Goal: Task Accomplishment & Management: Complete application form

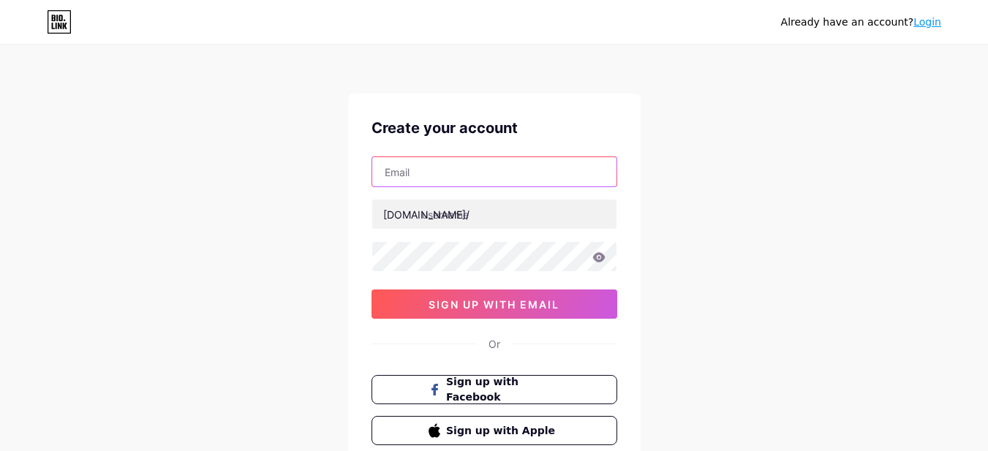
click at [412, 168] on input "text" at bounding box center [494, 171] width 244 height 29
type input "[EMAIL_ADDRESS][DOMAIN_NAME]"
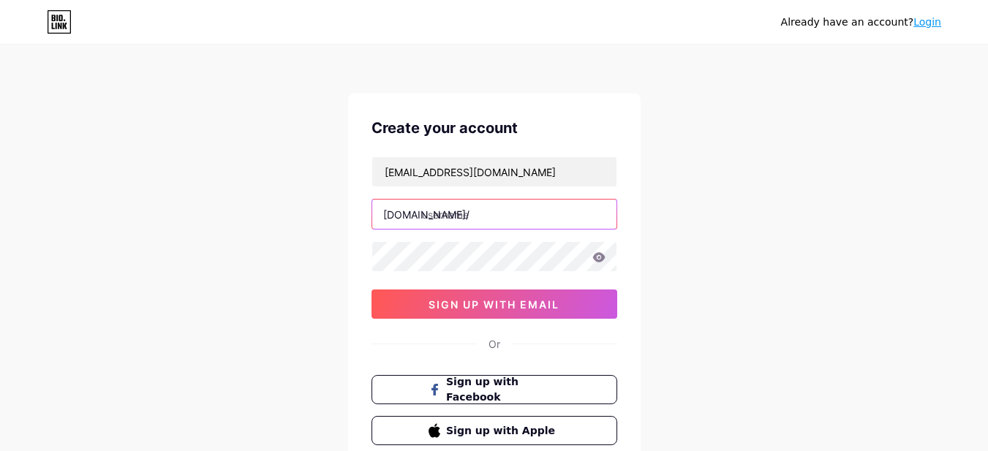
click at [429, 212] on input "text" at bounding box center [494, 214] width 244 height 29
type input "growflow"
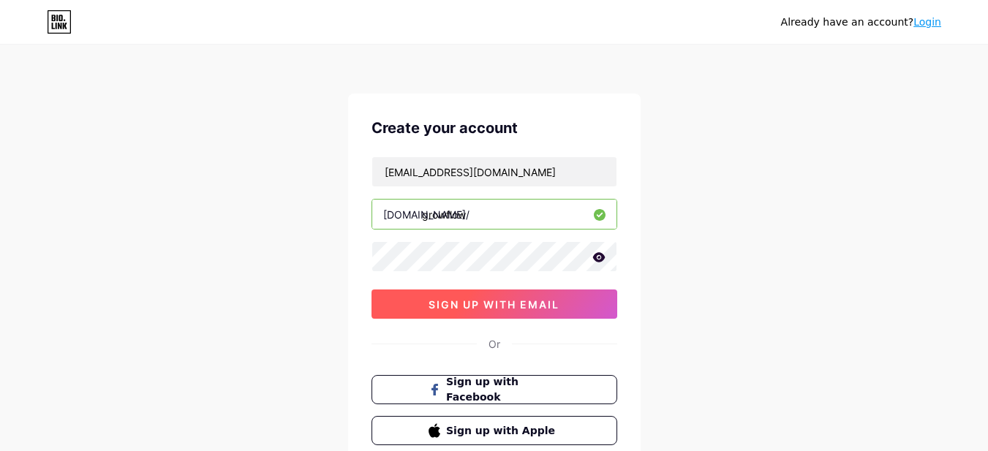
click at [469, 306] on span "sign up with email" at bounding box center [494, 304] width 131 height 12
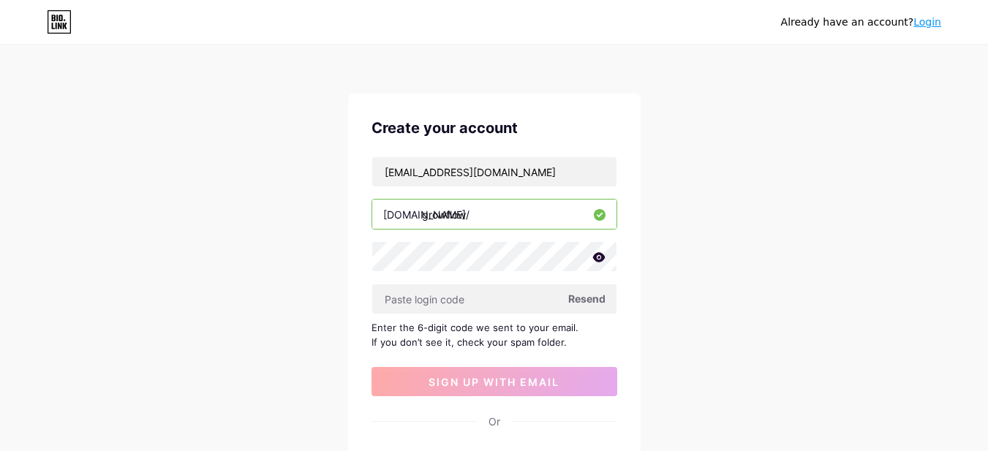
click at [589, 298] on span "Resend" at bounding box center [586, 298] width 37 height 15
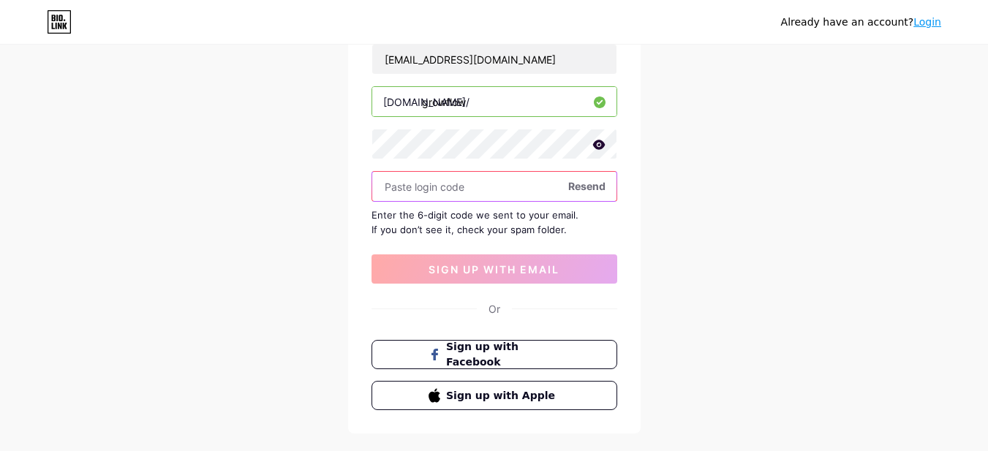
scroll to position [146, 0]
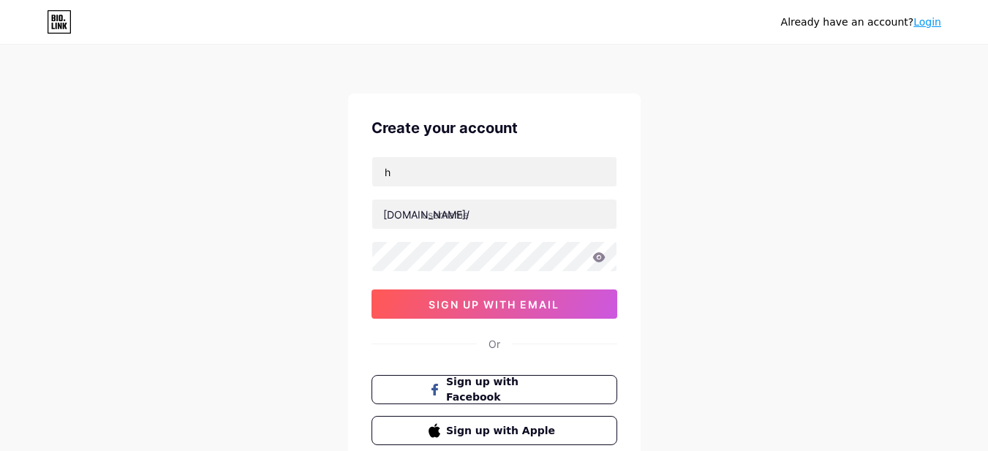
type input "[EMAIL_ADDRESS][DOMAIN_NAME]"
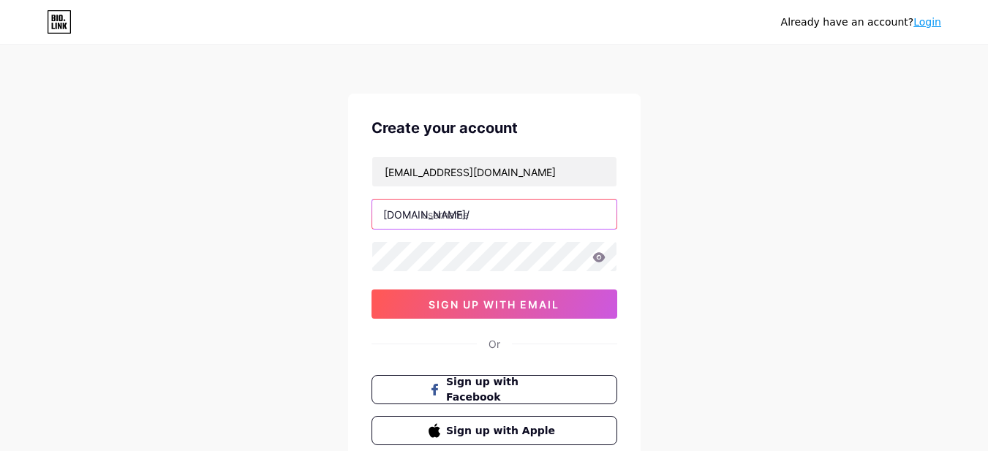
click at [426, 220] on input "text" at bounding box center [494, 214] width 244 height 29
type input "growflow"
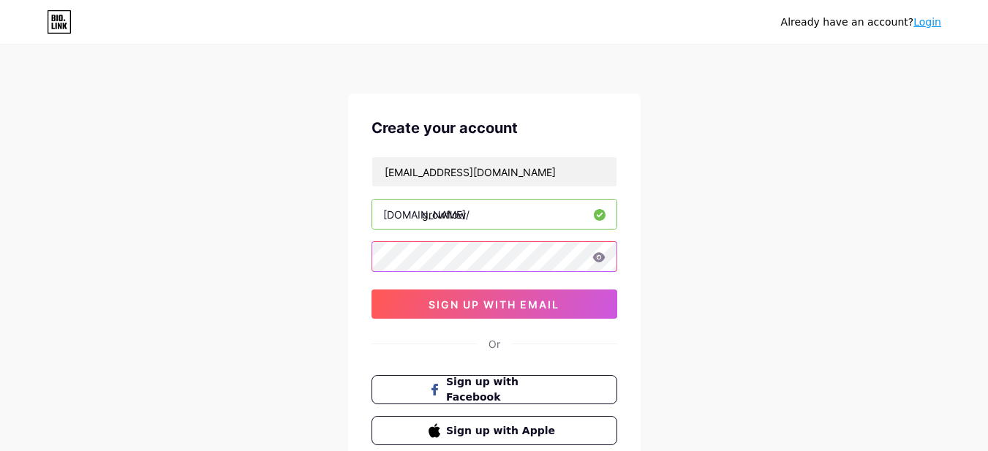
click at [353, 254] on div "Create your account ha37521015@gmail.com bio.link/ growflow sign up with email …" at bounding box center [494, 281] width 293 height 375
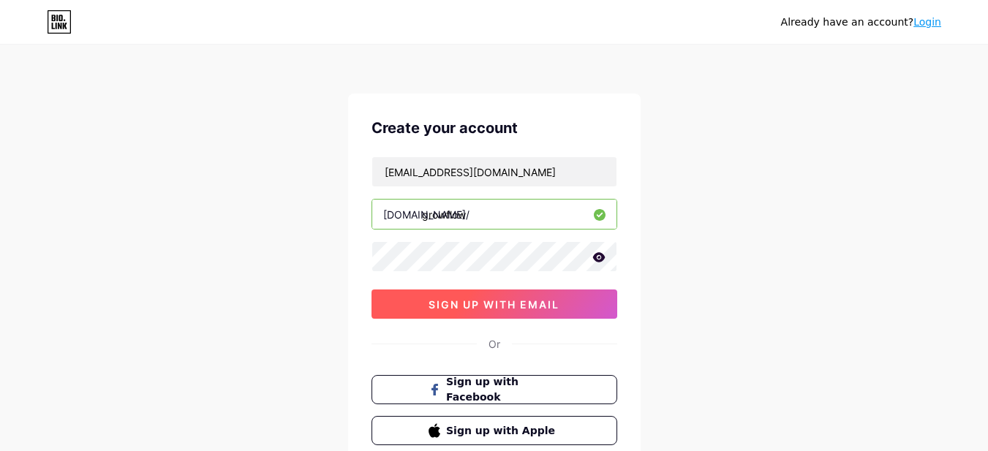
click at [447, 303] on span "sign up with email" at bounding box center [494, 304] width 131 height 12
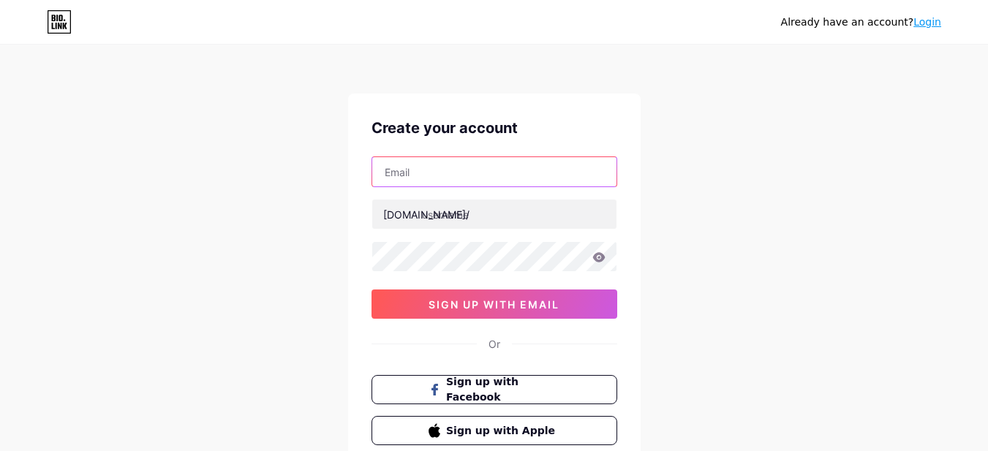
click at [419, 170] on input "text" at bounding box center [494, 171] width 244 height 29
type input "[EMAIL_ADDRESS][DOMAIN_NAME]"
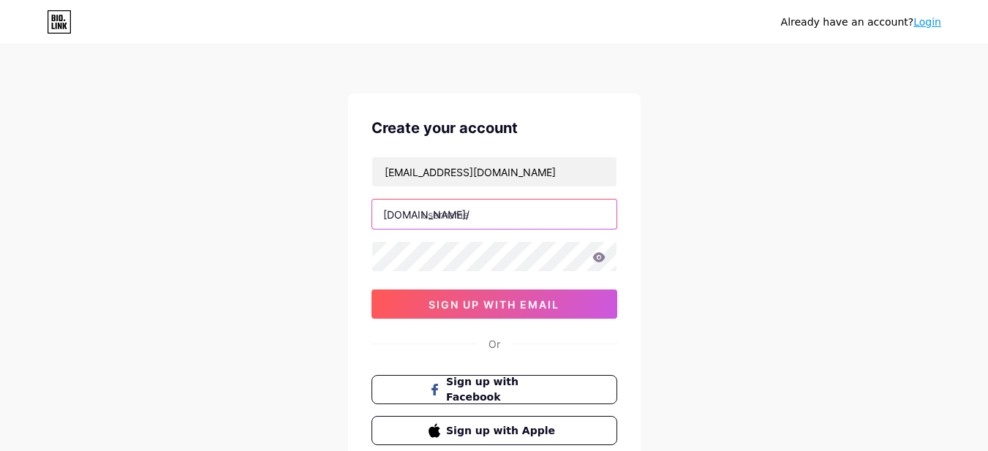
click at [429, 214] on input "text" at bounding box center [494, 214] width 244 height 29
type input "growflow"
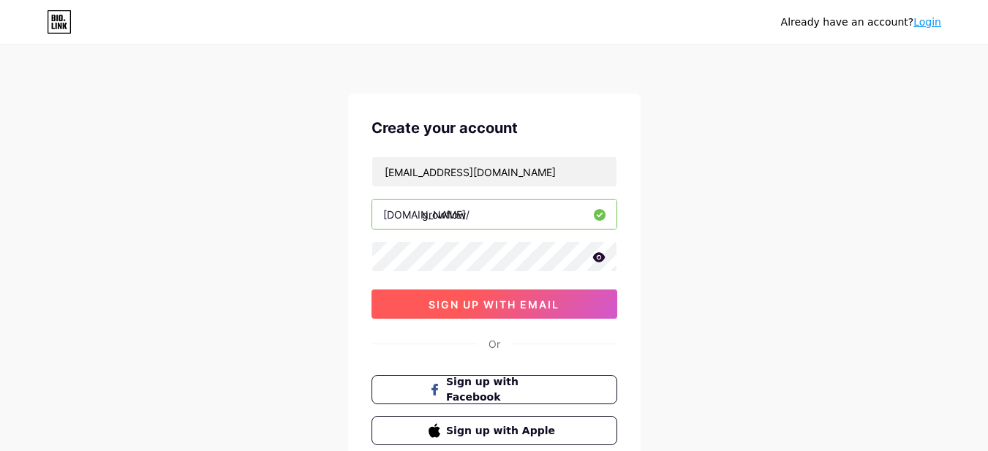
click at [500, 315] on button "sign up with email" at bounding box center [494, 304] width 246 height 29
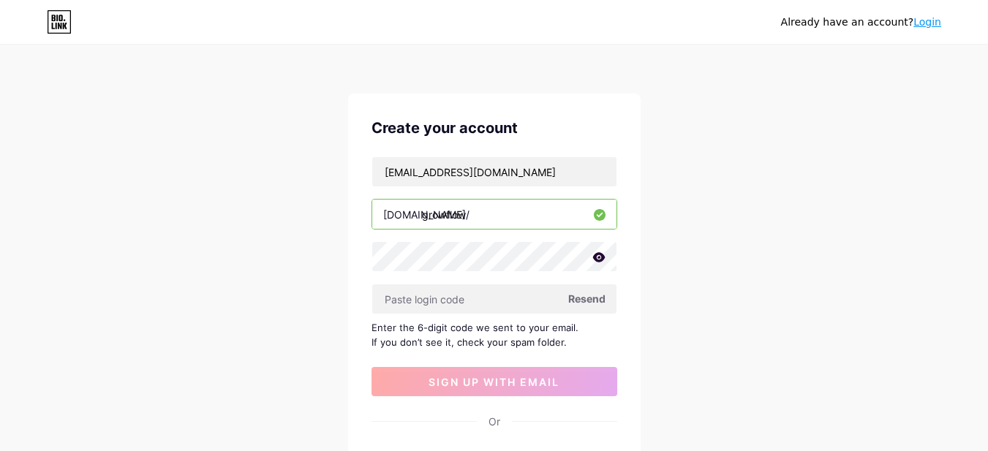
click at [583, 297] on span "Resend" at bounding box center [586, 298] width 37 height 15
click at [588, 299] on span "Resend" at bounding box center [586, 298] width 37 height 15
click at [599, 301] on span "Resend" at bounding box center [586, 298] width 37 height 15
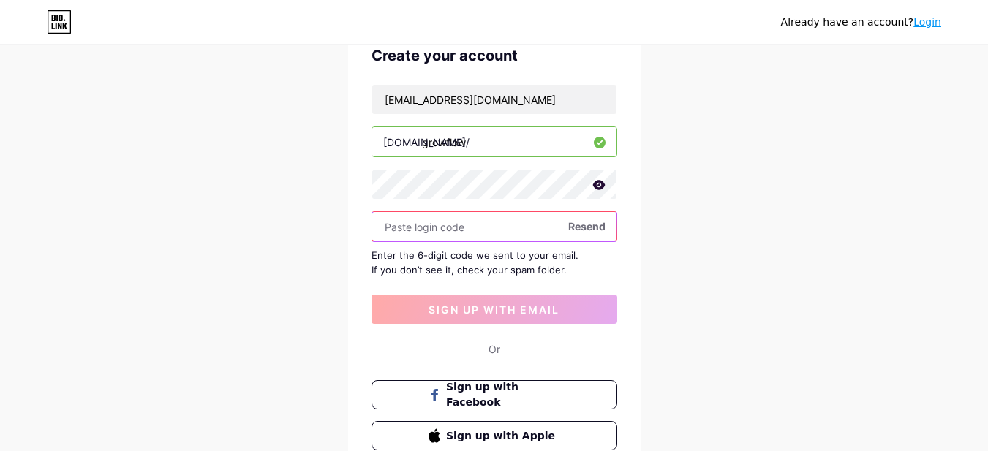
scroll to position [39, 0]
